Goal: Navigation & Orientation: Find specific page/section

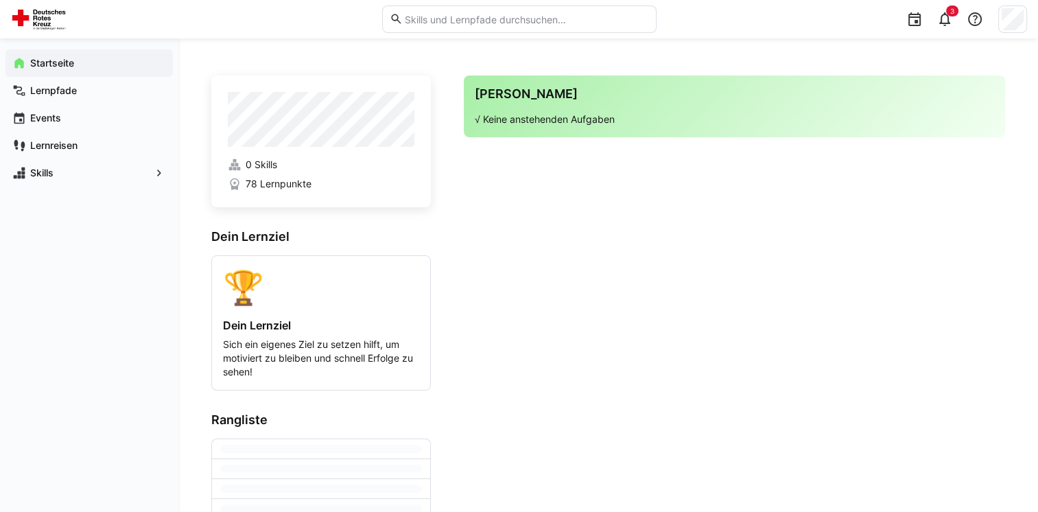
click at [510, 287] on app-home-right "Deine Agenda √ Keine anstehenden Aufgaben" at bounding box center [734, 337] width 541 height 524
click at [279, 183] on span "78 Lernpunkte" at bounding box center [279, 184] width 66 height 14
click at [86, 91] on span "Lernpfade" at bounding box center [97, 91] width 138 height 14
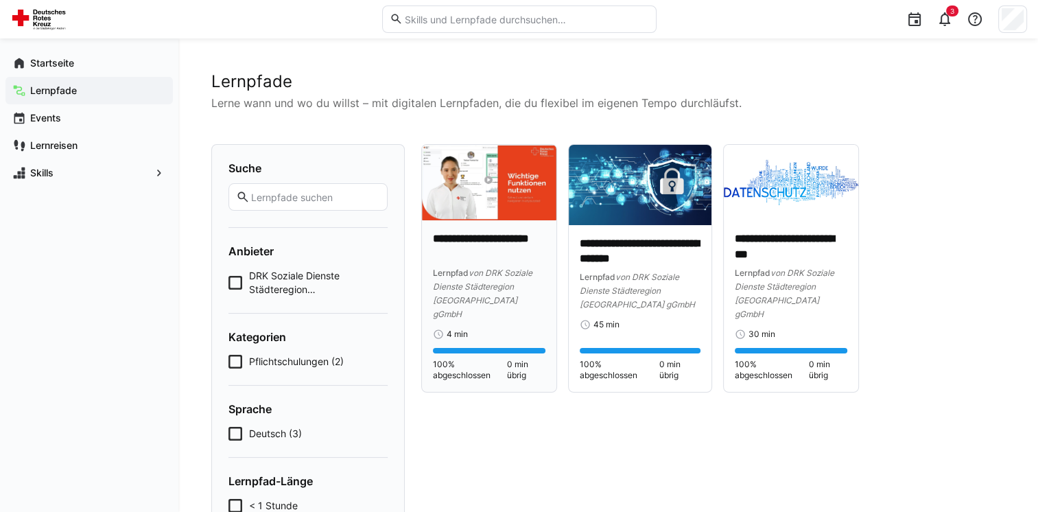
click at [481, 360] on span "100% abgeschlossen" at bounding box center [470, 370] width 74 height 22
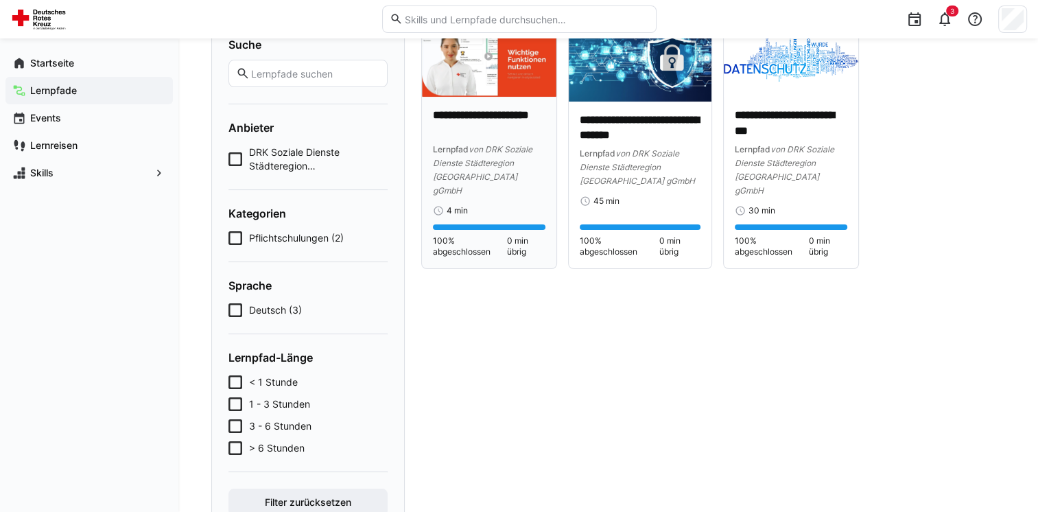
scroll to position [137, 0]
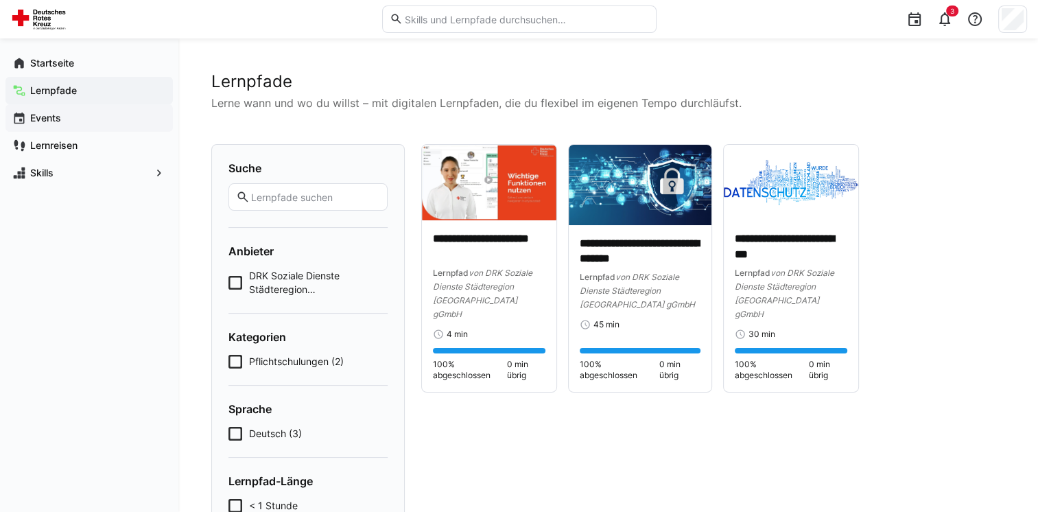
click at [0, 0] on app-navigation-label "Events" at bounding box center [0, 0] width 0 height 0
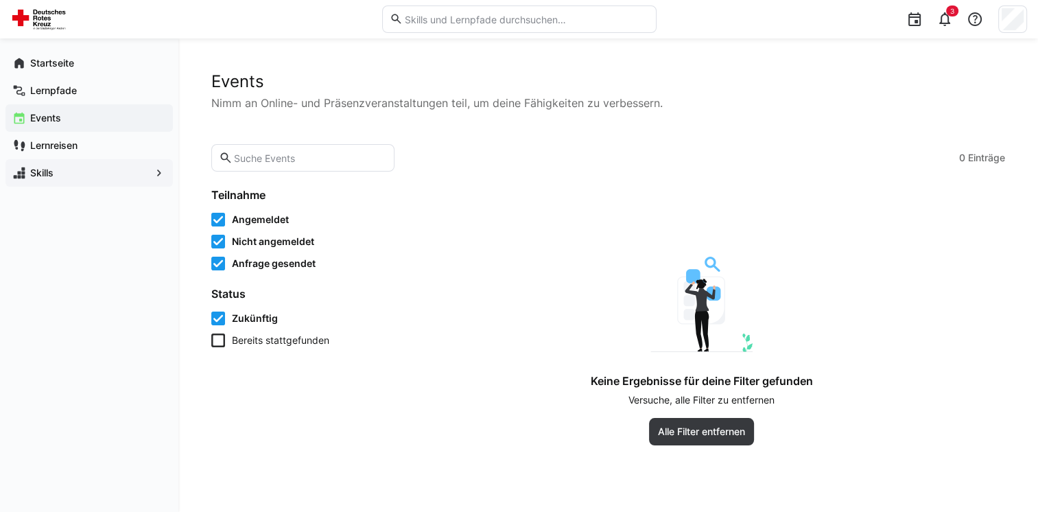
click at [0, 0] on app-navigation-label "Skills" at bounding box center [0, 0] width 0 height 0
